Goal: Connect with others: Establish contact or relationships with other users

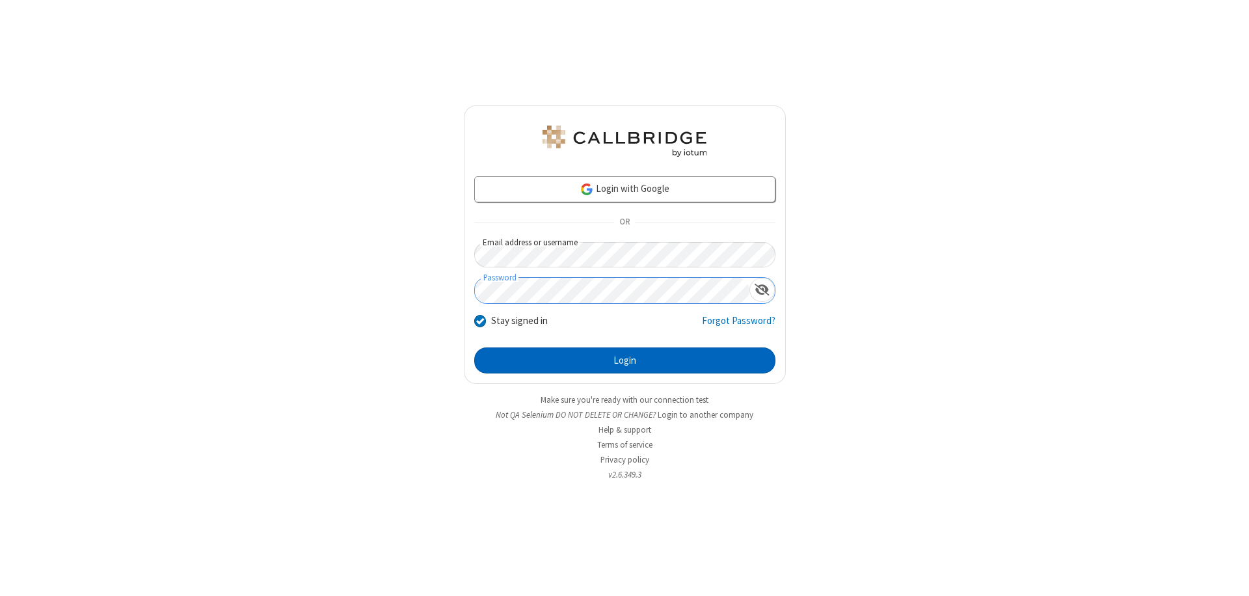
click at [625, 360] on button "Login" at bounding box center [624, 360] width 301 height 26
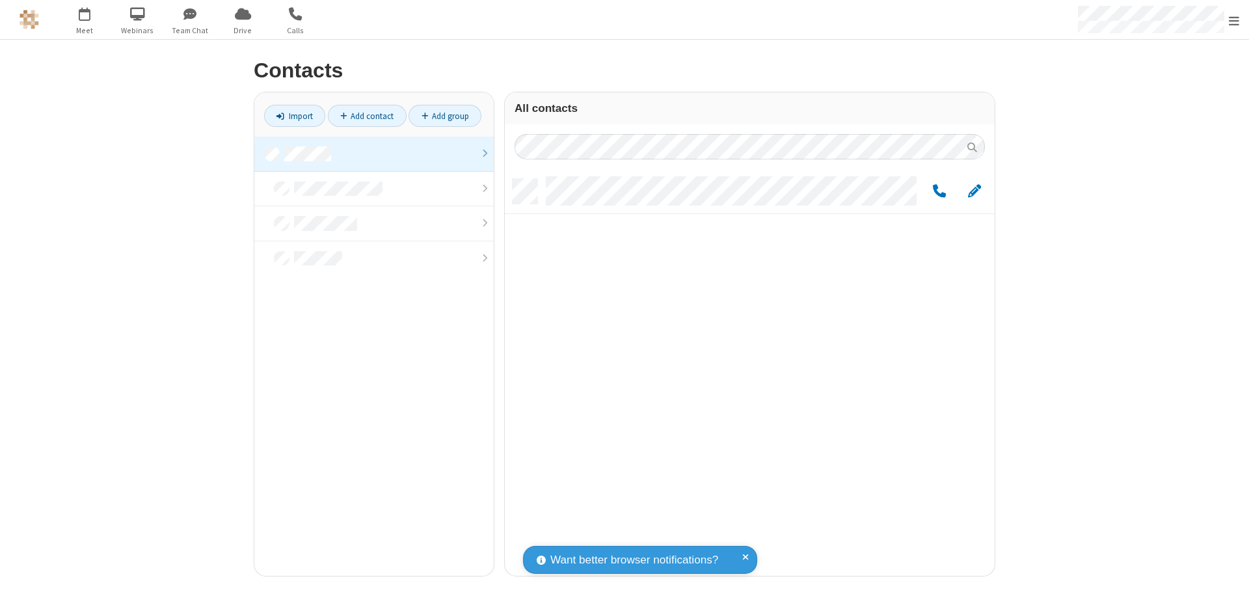
scroll to position [397, 480]
click at [374, 154] on link at bounding box center [373, 154] width 239 height 35
click at [367, 116] on link "Add contact" at bounding box center [367, 116] width 79 height 22
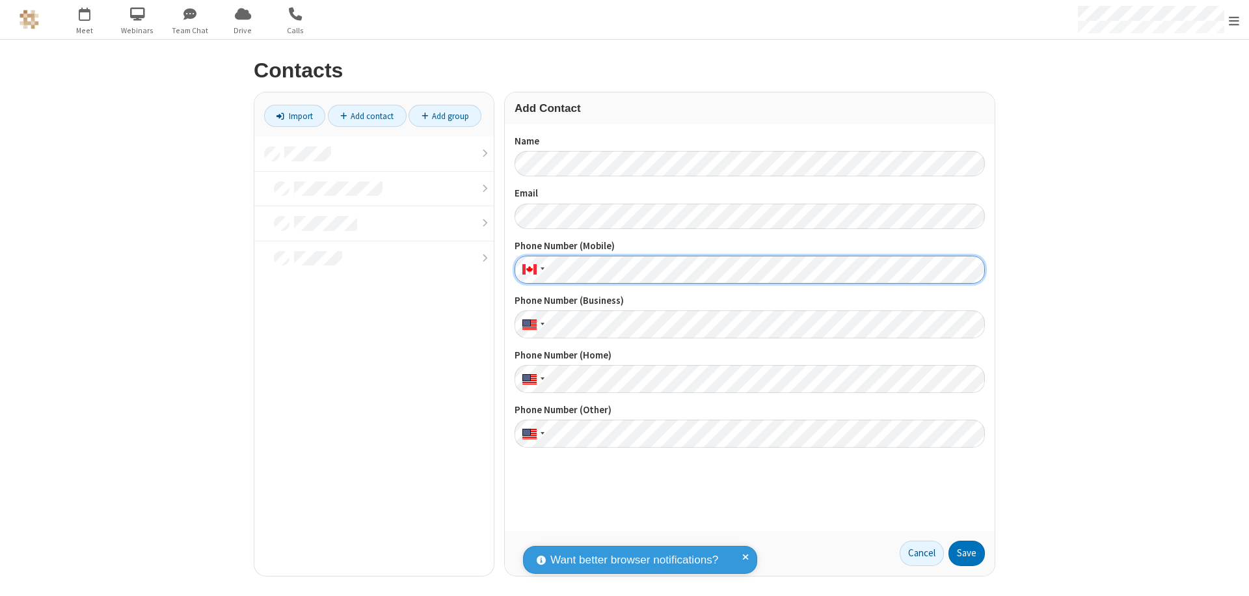
click at [967, 553] on button "Save" at bounding box center [967, 554] width 36 height 26
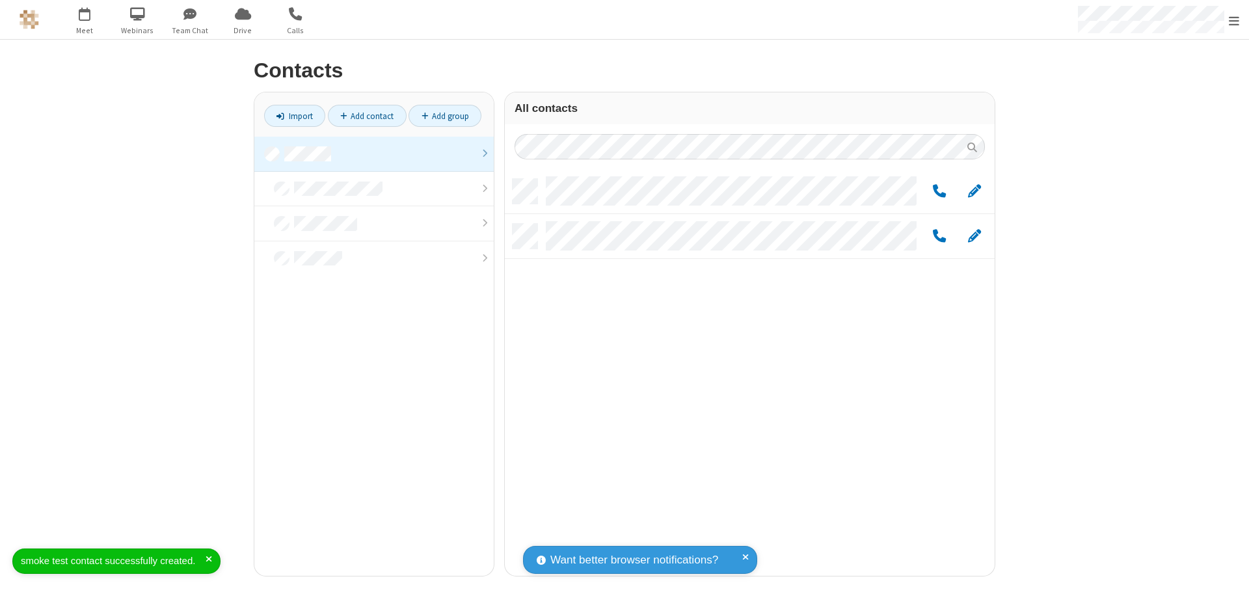
scroll to position [397, 480]
